Goal: Task Accomplishment & Management: Manage account settings

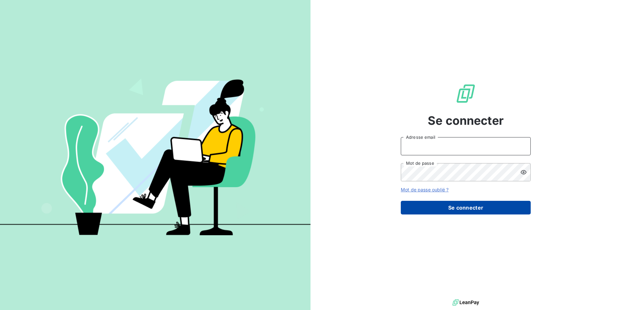
type input "[EMAIL_ADDRESS][PERSON_NAME][DOMAIN_NAME]"
click at [458, 210] on button "Se connecter" at bounding box center [466, 208] width 130 height 14
